Goal: Task Accomplishment & Management: Manage account settings

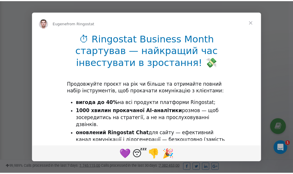
scroll to position [175, 0]
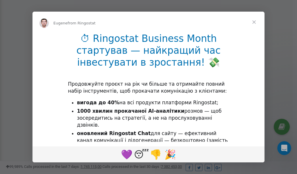
click at [254, 22] on span "Close" at bounding box center [254, 22] width 21 height 21
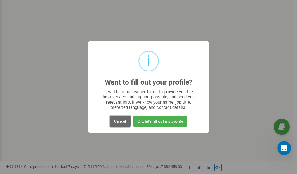
click at [123, 122] on button "Cancel" at bounding box center [120, 121] width 21 height 11
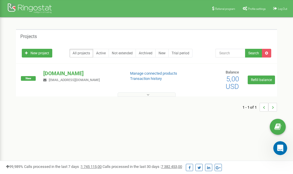
scroll to position [0, 0]
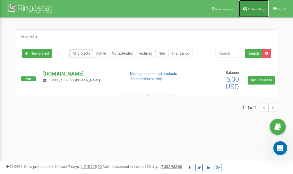
click at [253, 10] on span "Profile settings" at bounding box center [257, 9] width 18 height 3
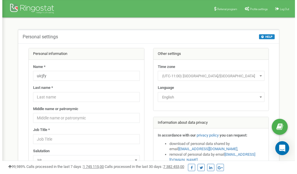
scroll to position [29, 0]
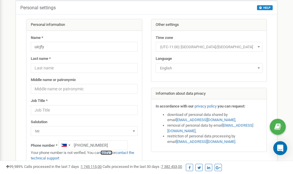
click at [111, 152] on link "verify it" at bounding box center [106, 152] width 12 height 4
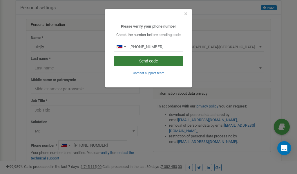
click at [155, 60] on button "Send code" at bounding box center [148, 61] width 69 height 10
